Goal: Transaction & Acquisition: Book appointment/travel/reservation

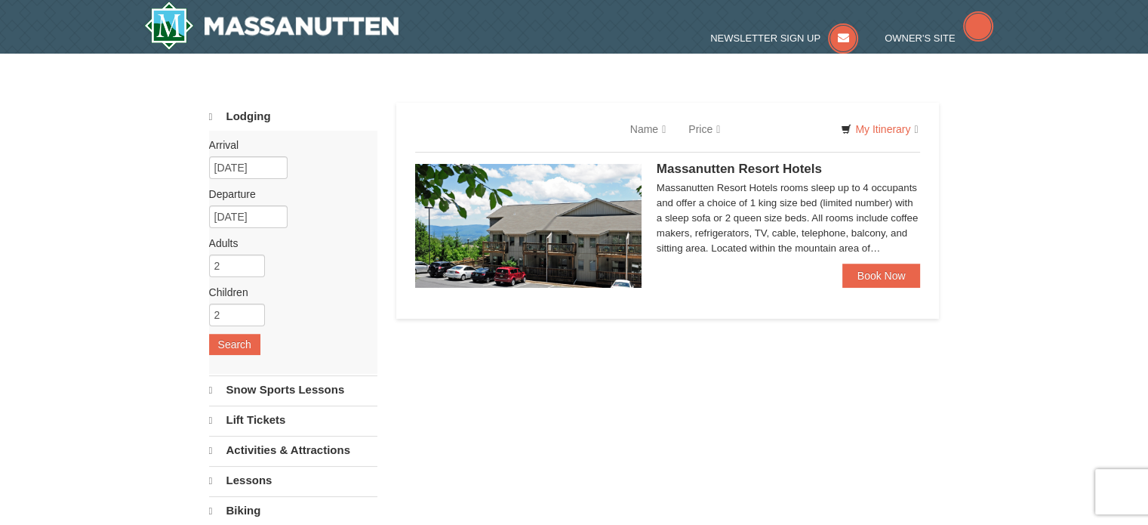
select select "9"
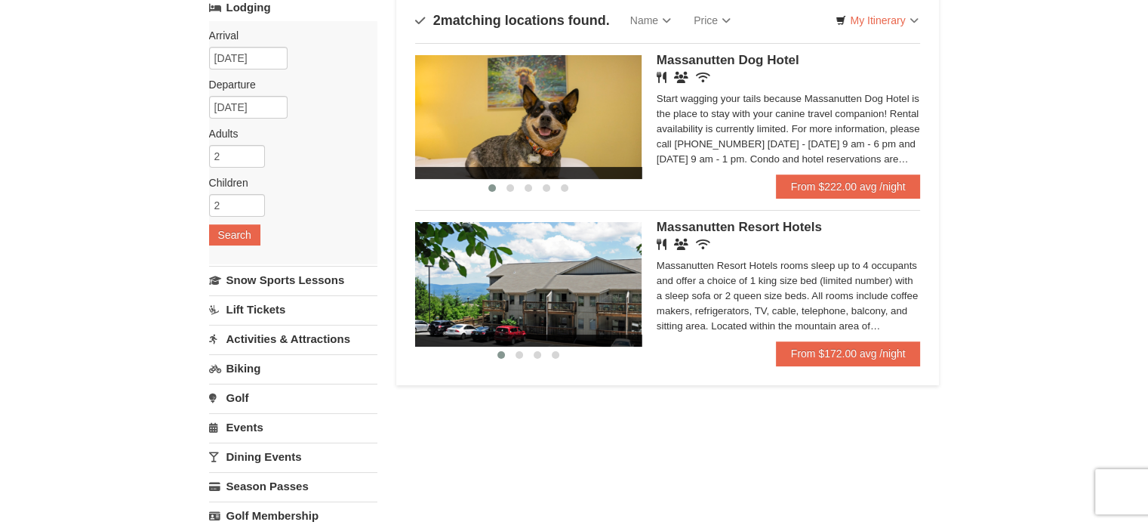
scroll to position [151, 0]
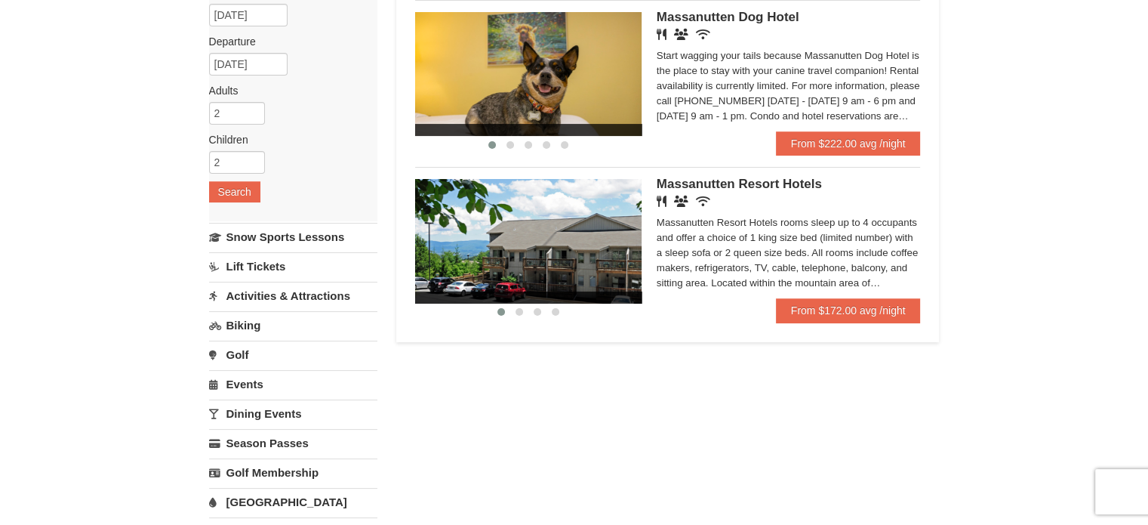
click at [595, 242] on img at bounding box center [528, 241] width 226 height 124
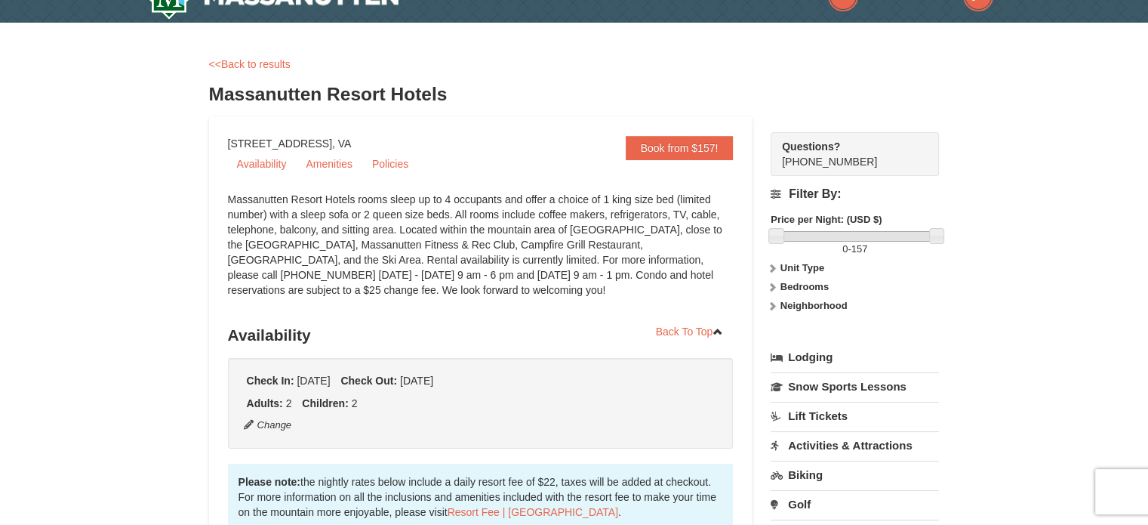
scroll to position [151, 0]
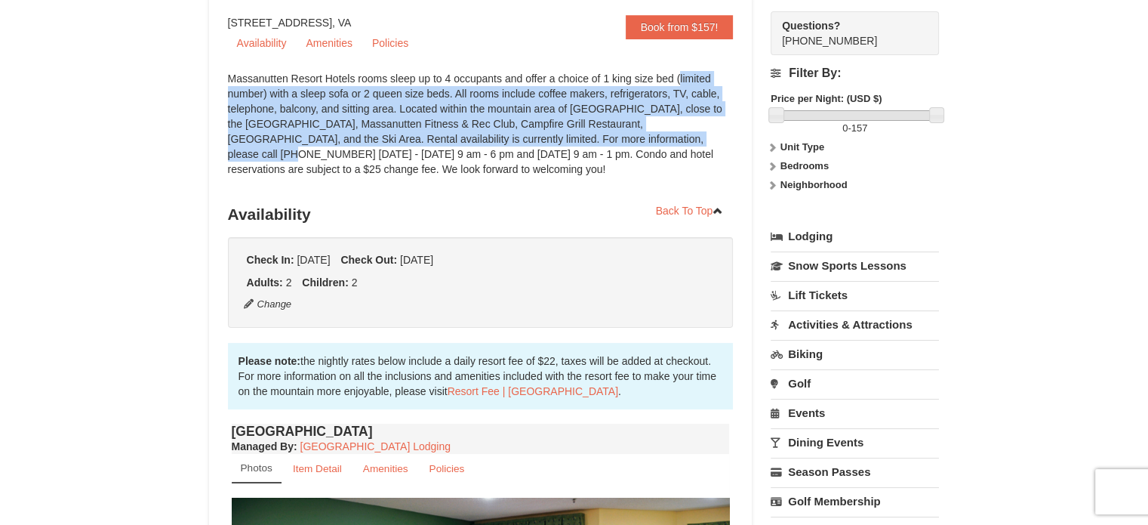
drag, startPoint x: 602, startPoint y: 72, endPoint x: 622, endPoint y: 136, distance: 67.1
click at [622, 136] on div "Massanutten Resort Hotels rooms sleep up to 4 occupants and offer a choice of 1…" at bounding box center [481, 131] width 506 height 121
click at [621, 142] on div "Massanutten Resort Hotels rooms sleep up to 4 occupants and offer a choice of 1…" at bounding box center [481, 131] width 506 height 121
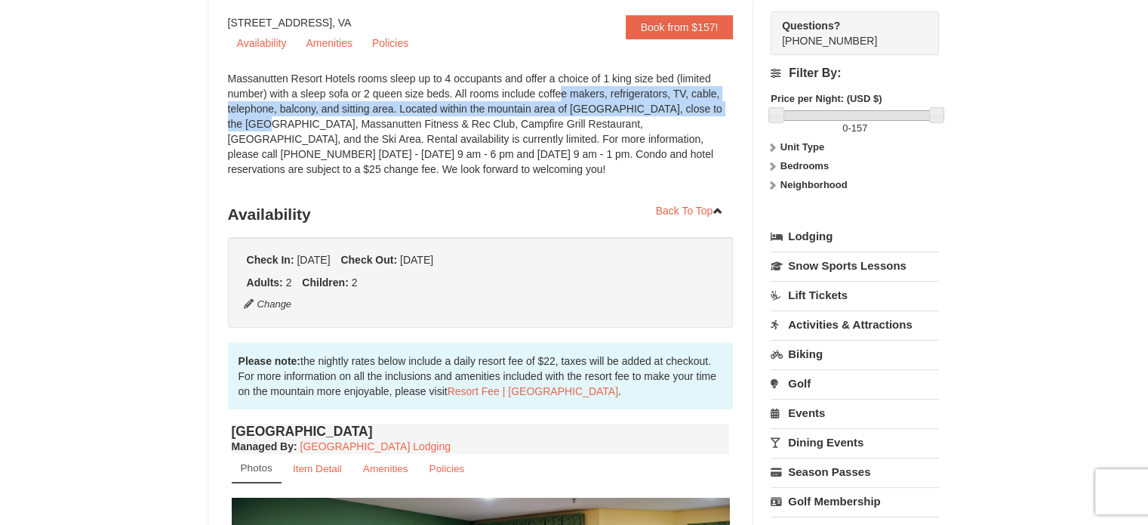
drag, startPoint x: 479, startPoint y: 96, endPoint x: 664, endPoint y: 114, distance: 186.6
click at [664, 114] on div "Massanutten Resort Hotels rooms sleep up to 4 occupants and offer a choice of 1…" at bounding box center [481, 131] width 506 height 121
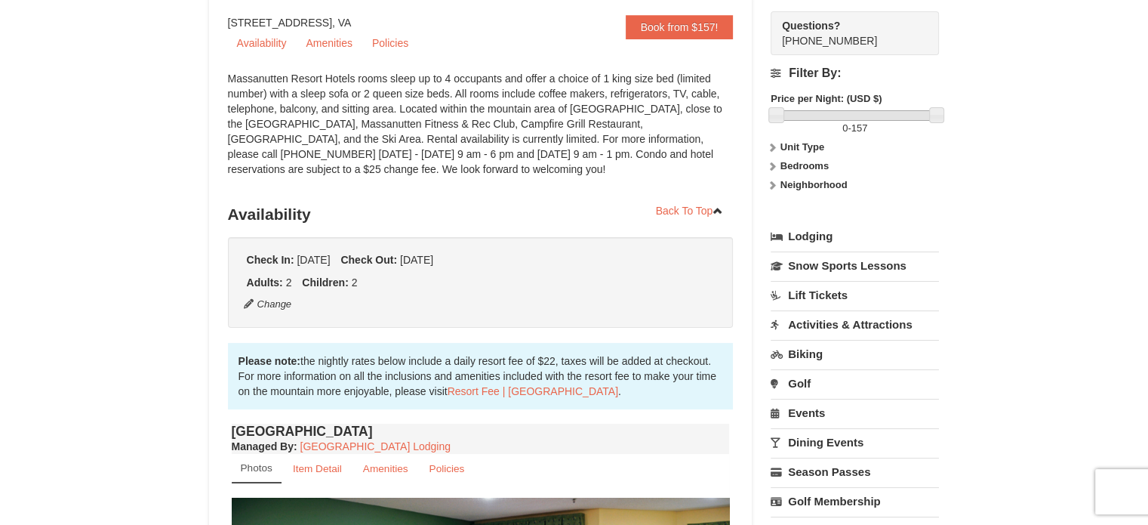
click at [664, 126] on div "Massanutten Resort Hotels rooms sleep up to 4 occupants and offer a choice of 1…" at bounding box center [481, 131] width 506 height 121
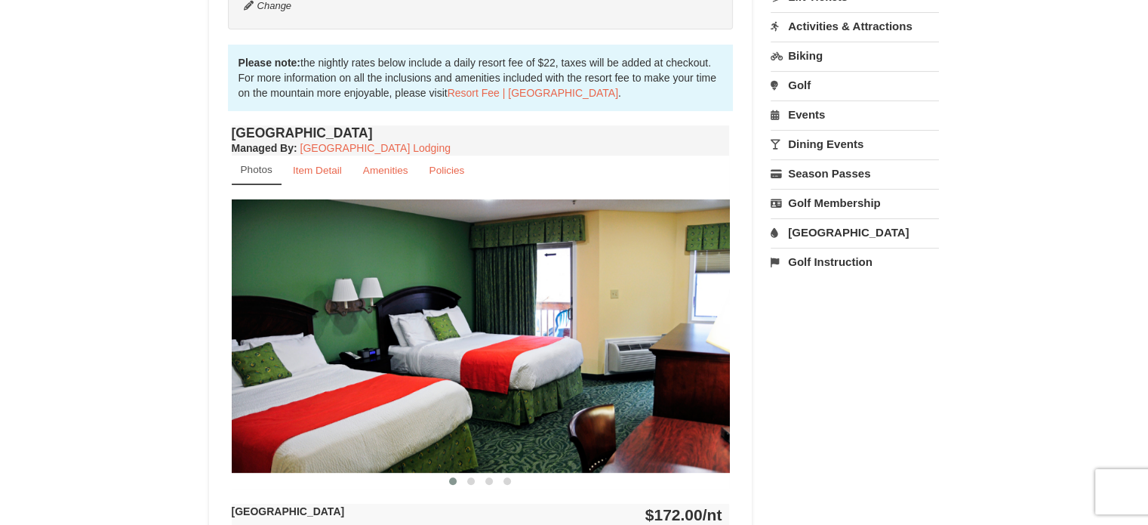
scroll to position [453, 0]
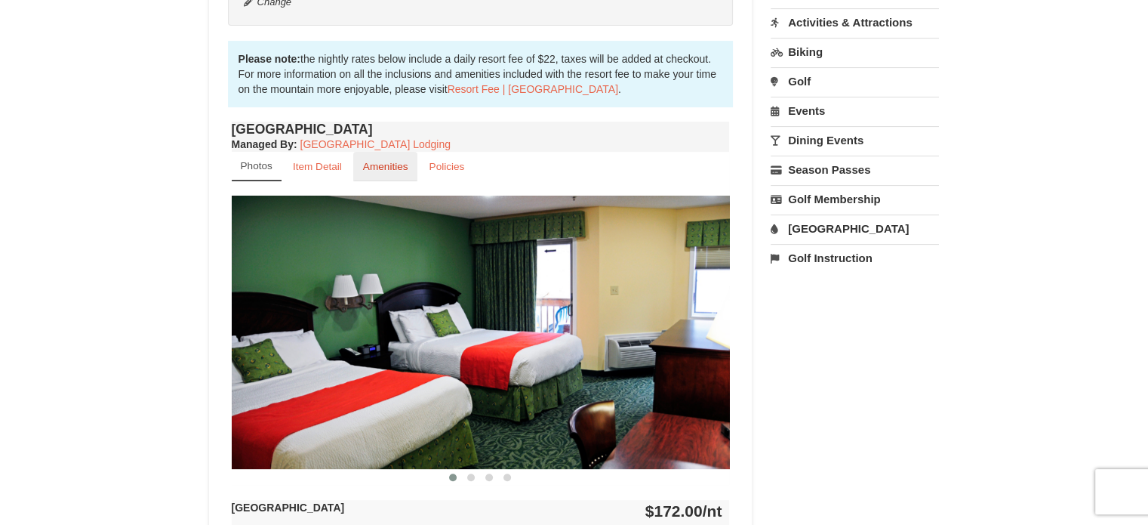
click at [387, 171] on small "Amenities" at bounding box center [385, 166] width 45 height 11
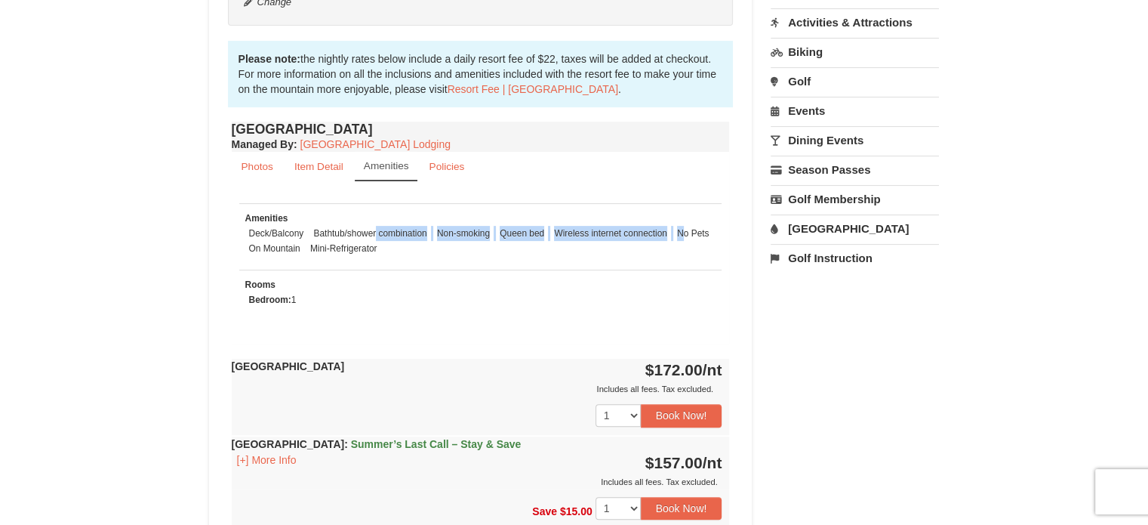
drag, startPoint x: 379, startPoint y: 238, endPoint x: 692, endPoint y: 233, distance: 312.6
click at [689, 233] on ul "Deck/Balcony Bathtub/shower combination Non-smoking Queen bed Wireless internet…" at bounding box center [480, 241] width 471 height 30
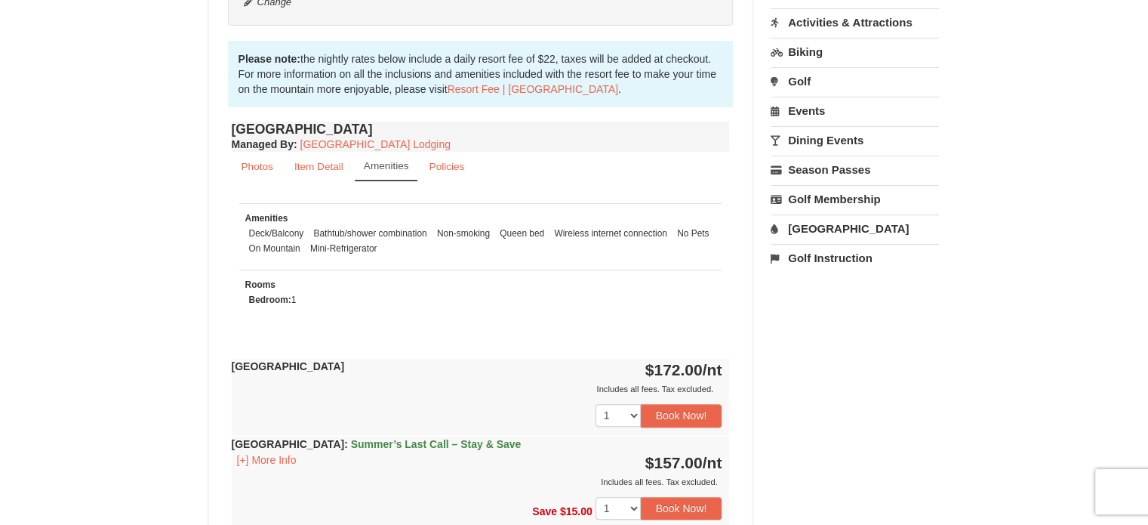
click at [692, 242] on ul "Deck/Balcony Bathtub/shower combination Non-smoking Queen bed Wireless internet…" at bounding box center [480, 241] width 471 height 30
click at [321, 156] on link "Item Detail" at bounding box center [319, 166] width 69 height 29
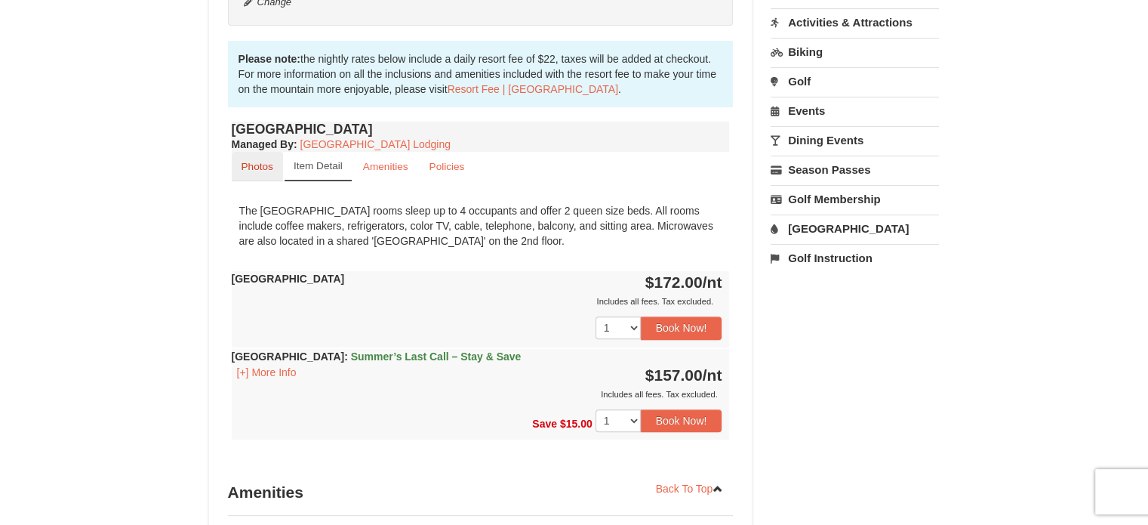
click at [236, 171] on link "Photos" at bounding box center [257, 166] width 51 height 29
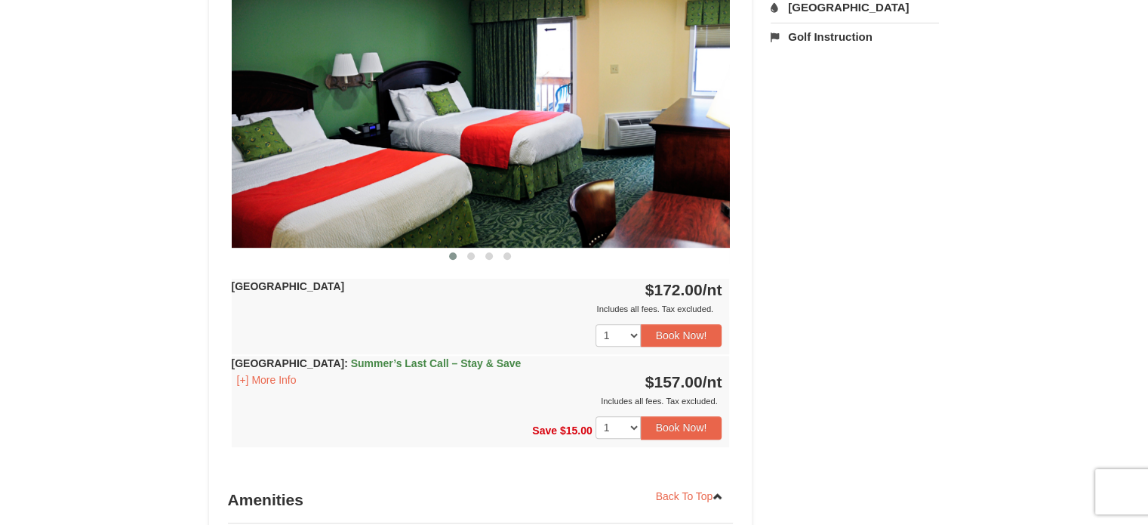
scroll to position [604, 0]
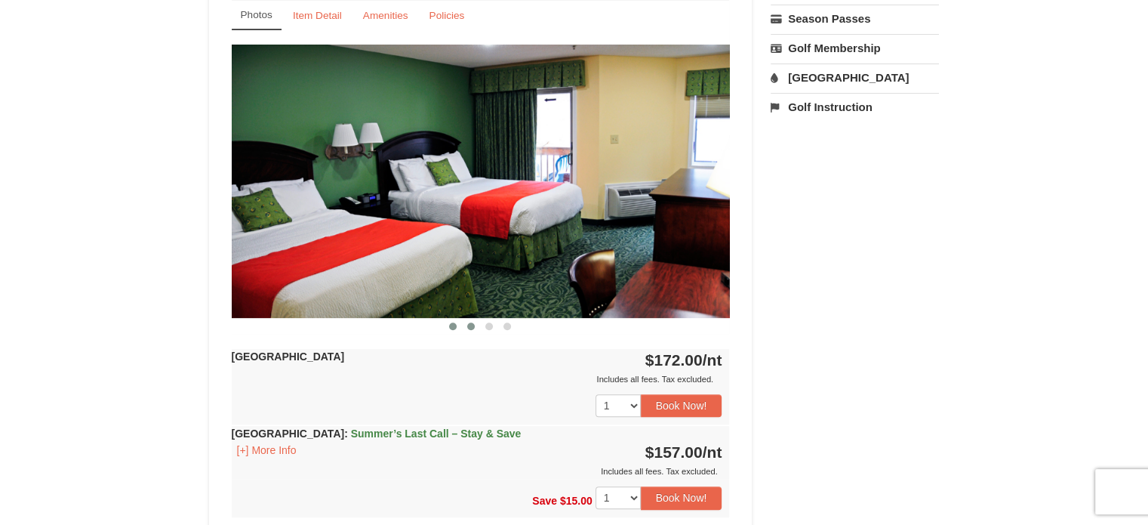
click at [470, 330] on button at bounding box center [471, 326] width 18 height 15
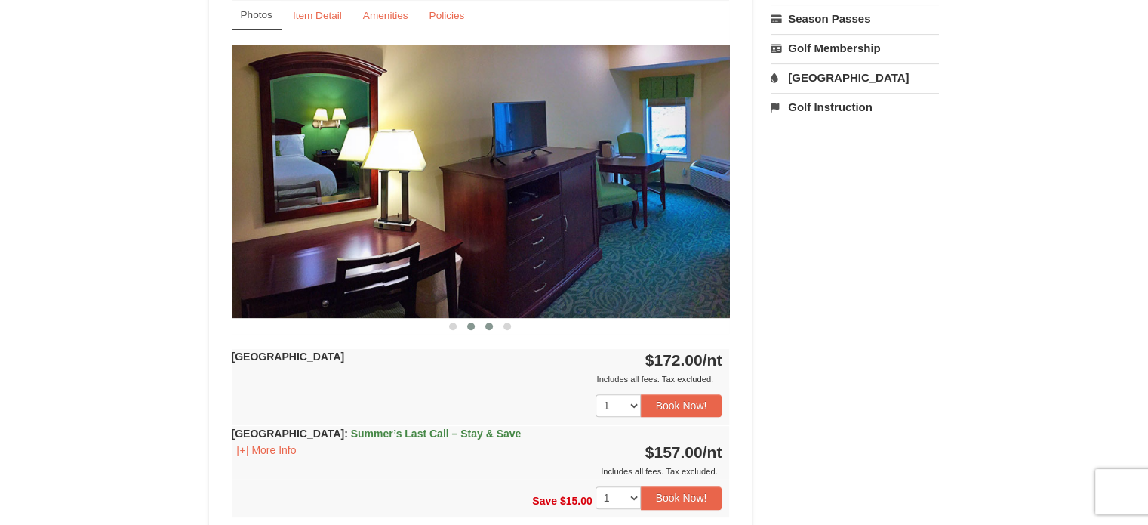
click at [494, 328] on button at bounding box center [489, 326] width 18 height 15
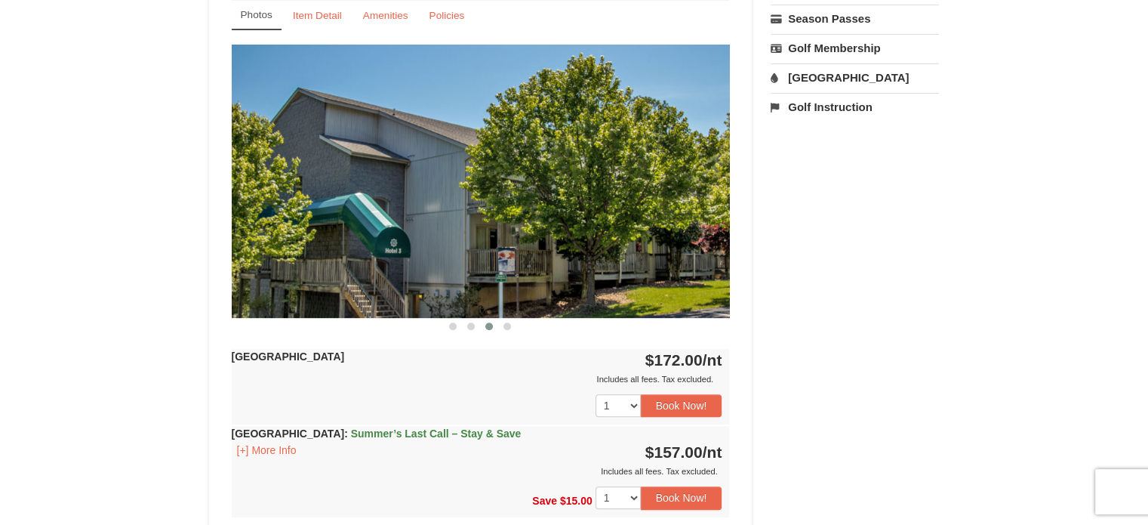
click at [497, 327] on button at bounding box center [489, 326] width 18 height 15
click at [507, 325] on span at bounding box center [508, 326] width 8 height 8
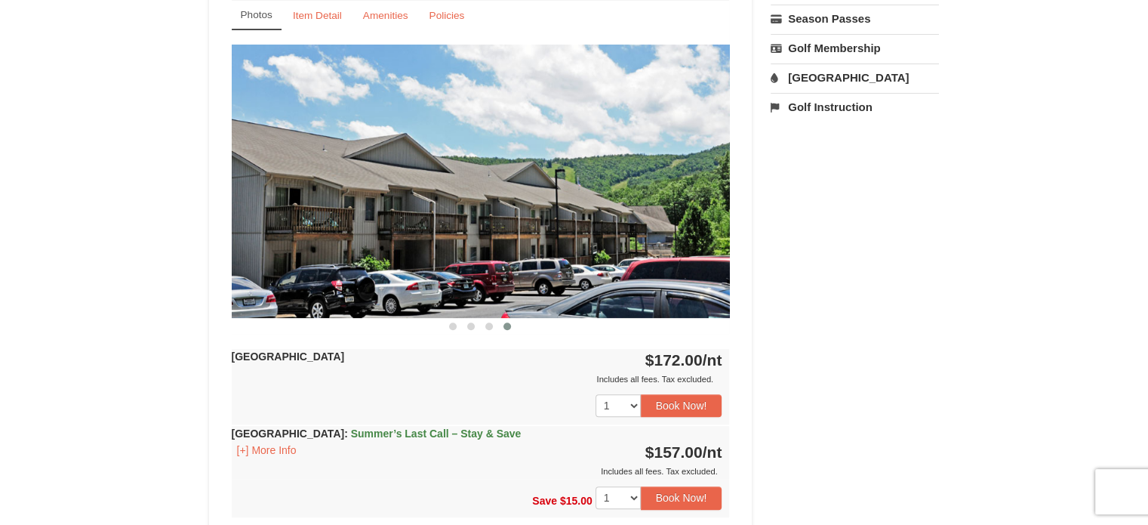
click at [439, 325] on div at bounding box center [481, 326] width 498 height 16
click at [453, 325] on span at bounding box center [453, 326] width 8 height 8
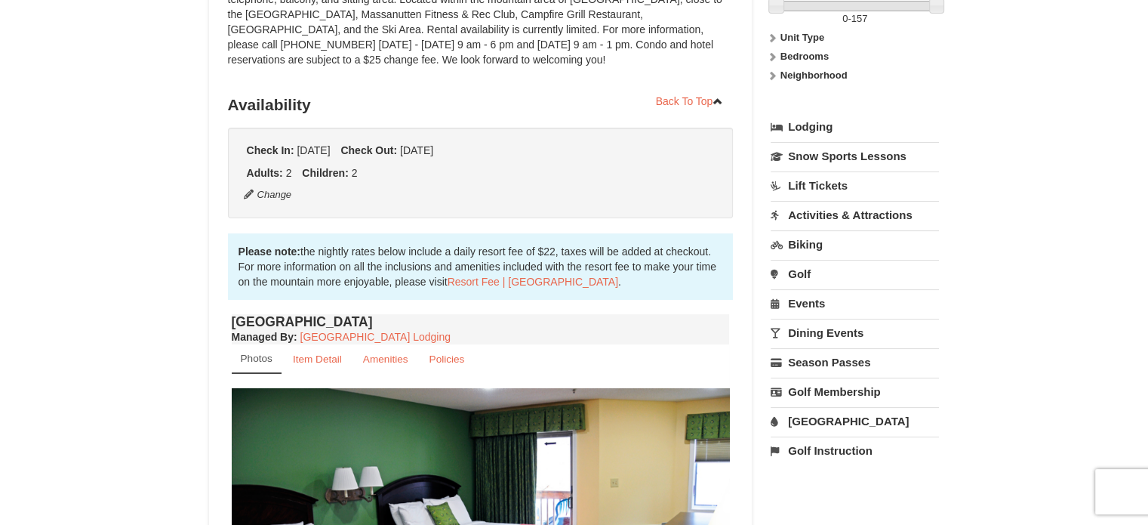
scroll to position [226, 0]
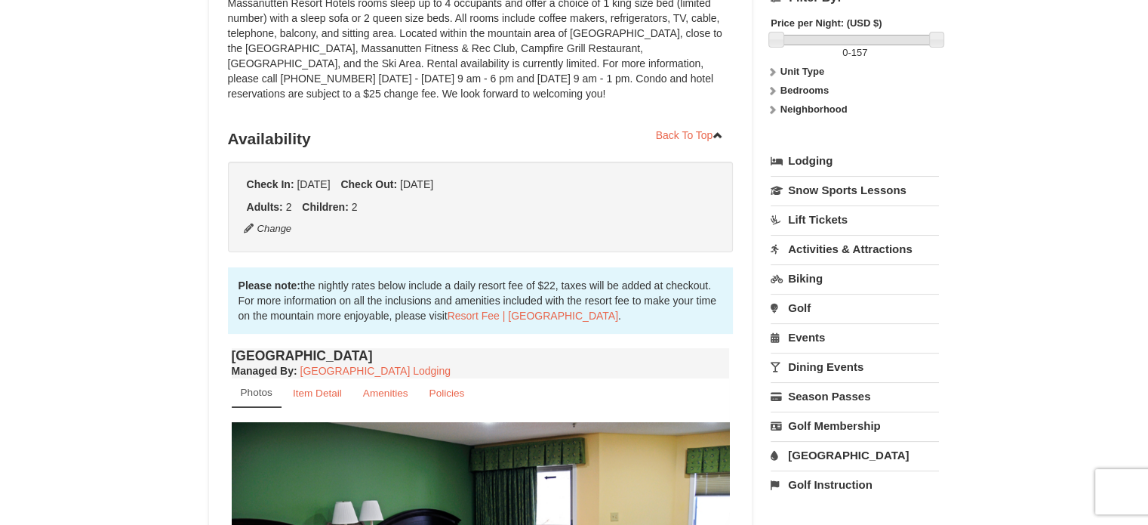
click at [830, 375] on link "Dining Events" at bounding box center [855, 367] width 168 height 28
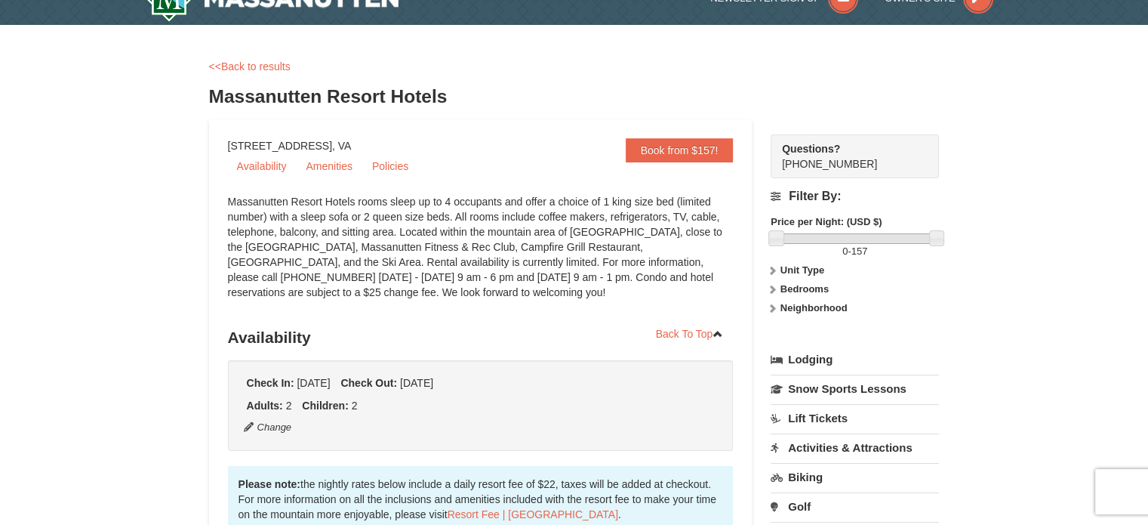
scroll to position [0, 0]
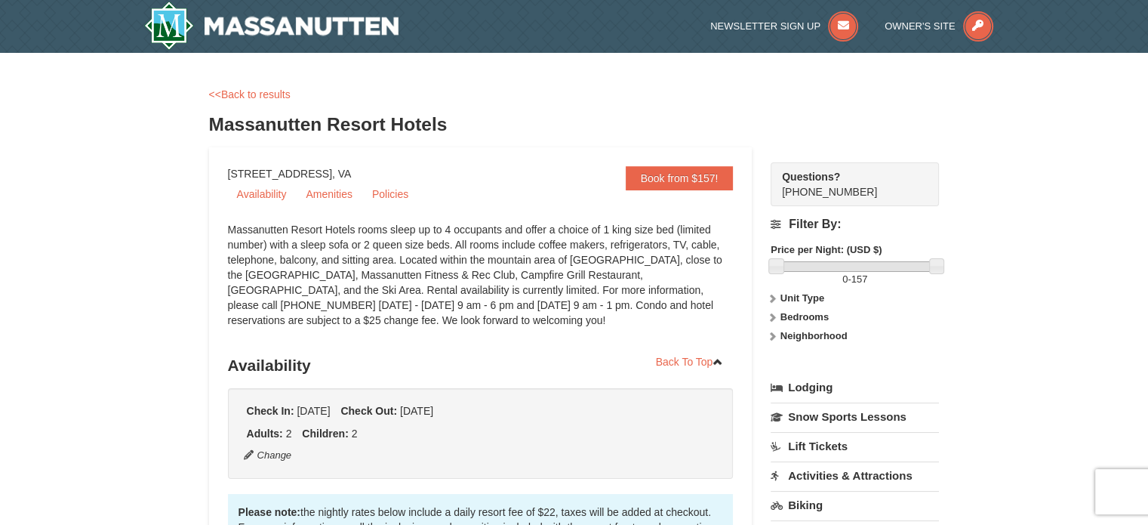
click at [775, 339] on icon at bounding box center [772, 336] width 11 height 11
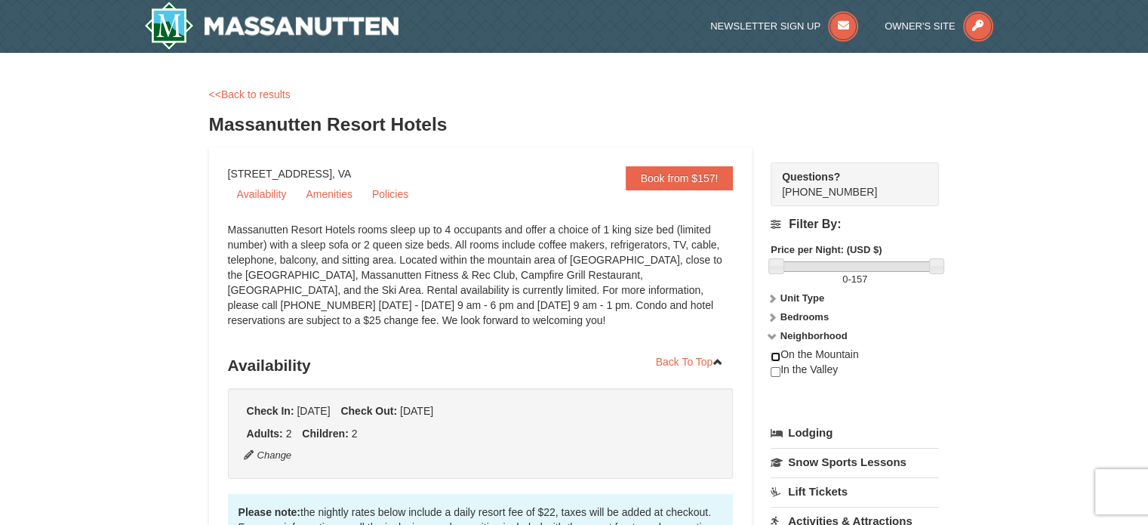
click at [775, 356] on input "checkbox" at bounding box center [776, 357] width 10 height 10
checkbox input "false"
click at [269, 196] on link "Availability" at bounding box center [262, 194] width 68 height 23
